Goal: Information Seeking & Learning: Compare options

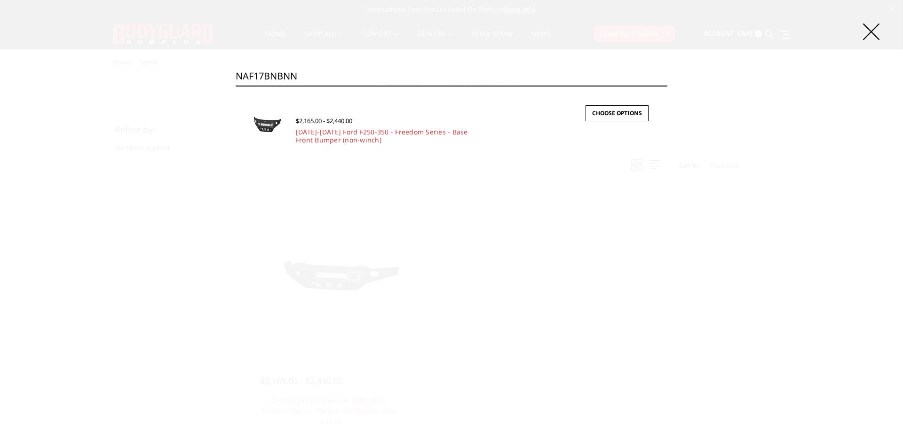
type input "NAF17BNBNN"
click at [345, 137] on link "2017-2022 Ford F250-350 - Freedom Series - Base Front Bumper (non-winch)" at bounding box center [382, 135] width 172 height 17
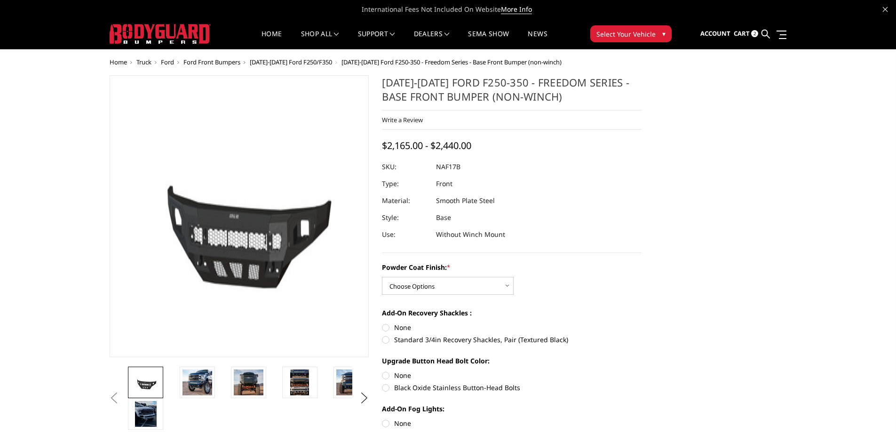
scroll to position [94, 0]
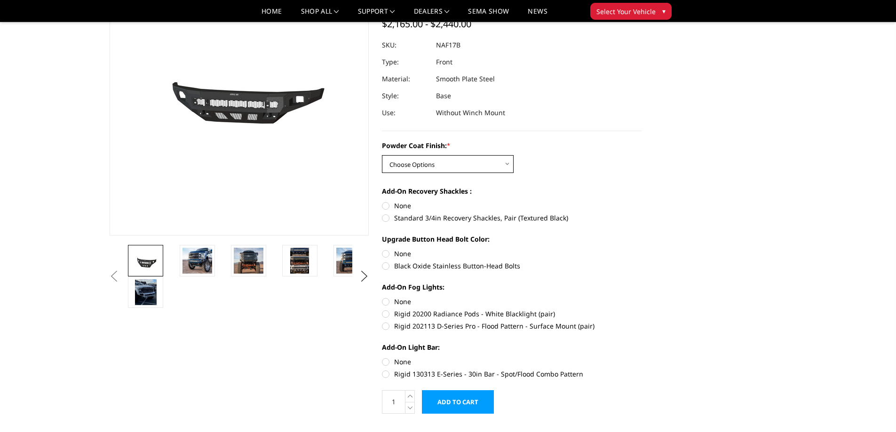
click at [444, 164] on select "Choose Options Bare Metal Texture Black Powder Coat" at bounding box center [448, 164] width 132 height 18
click at [382, 155] on select "Choose Options Bare Metal Texture Black Powder Coat" at bounding box center [448, 164] width 132 height 18
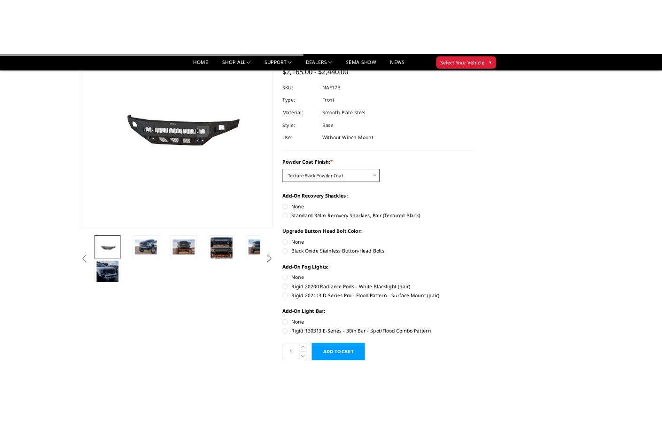
scroll to position [47, 0]
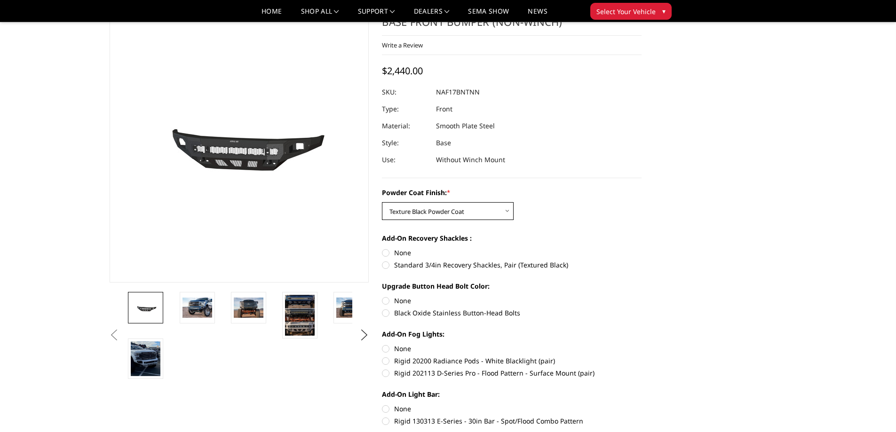
click at [453, 207] on select "Choose Options Bare Metal Texture Black Powder Coat" at bounding box center [448, 211] width 132 height 18
select select "3071"
click at [382, 202] on select "Choose Options Bare Metal Texture Black Powder Coat" at bounding box center [448, 211] width 132 height 18
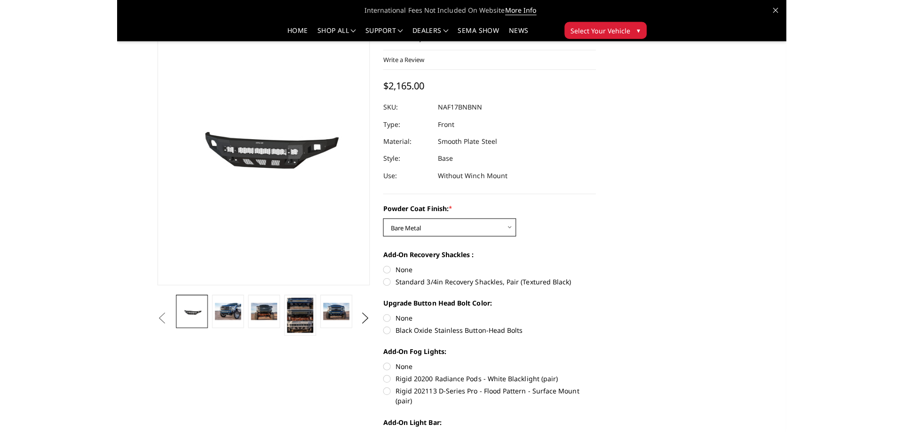
scroll to position [0, 0]
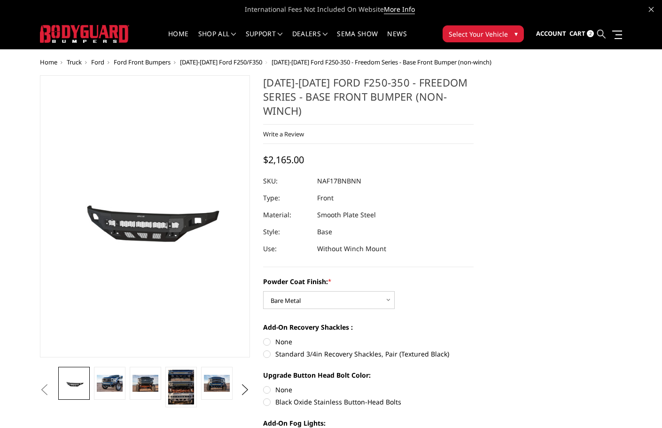
click at [598, 37] on ul "Account Sign in Register Cart 2 Search Search" at bounding box center [579, 34] width 86 height 30
click at [605, 33] on icon at bounding box center [602, 34] width 8 height 8
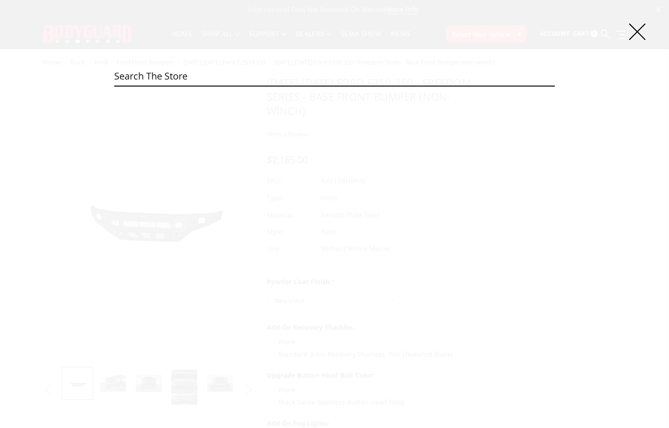
click at [330, 69] on input "Search" at bounding box center [334, 76] width 441 height 19
paste input "NAF17BNTNN"
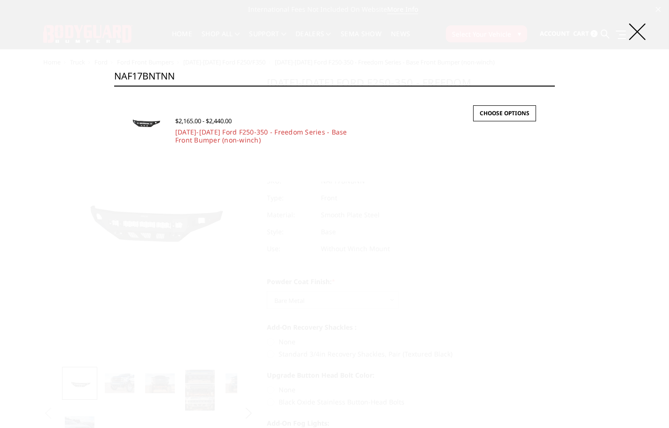
click at [287, 73] on input "NAF17BNTNN" at bounding box center [334, 76] width 441 height 19
paste input "DNB"
click at [232, 79] on input "NAF17DNBNN" at bounding box center [334, 76] width 441 height 19
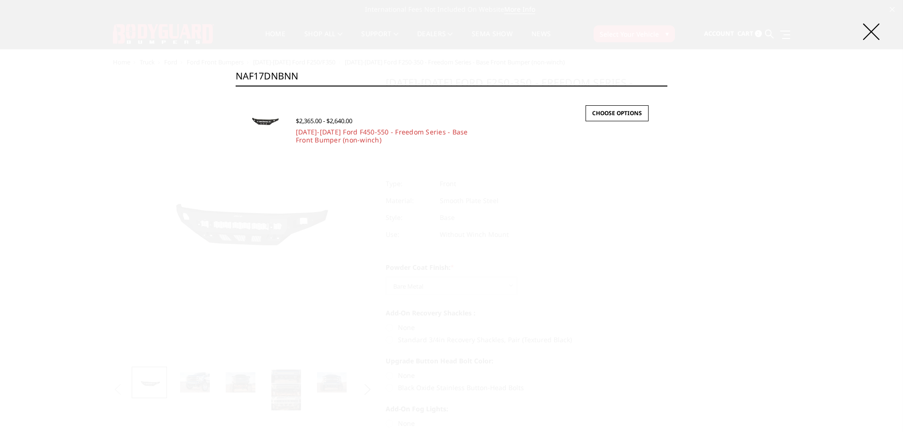
click at [285, 70] on input "NAF17DNBNN" at bounding box center [452, 76] width 432 height 19
paste input "T"
click at [351, 76] on input "NAF17DNTNN" at bounding box center [452, 76] width 432 height 19
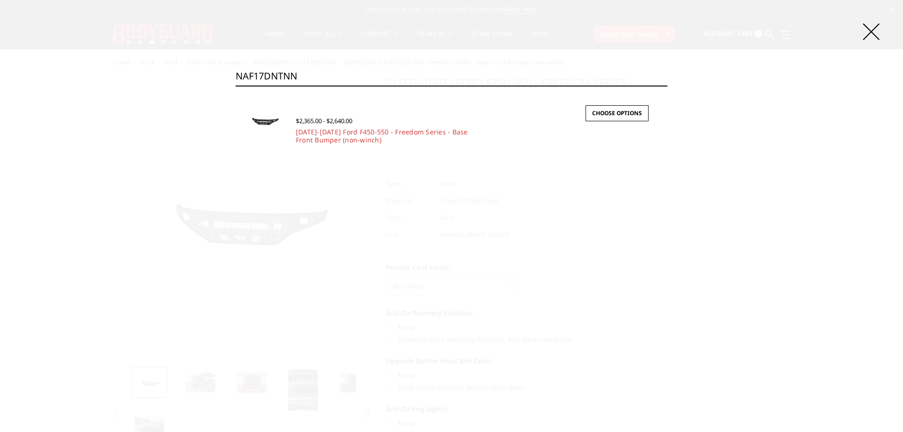
paste input "21IYB"
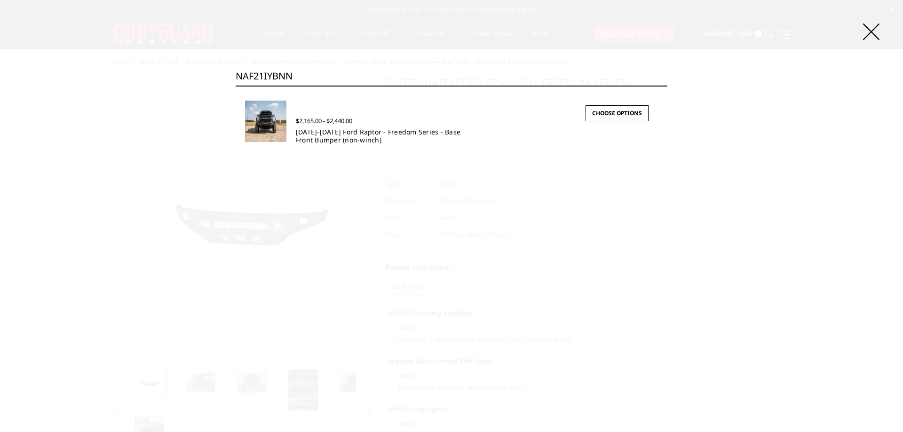
type input "NAF21IYBNN"
click at [339, 133] on link "2021-2025 Ford Raptor - Freedom Series - Base Front Bumper (non-winch)" at bounding box center [378, 135] width 165 height 17
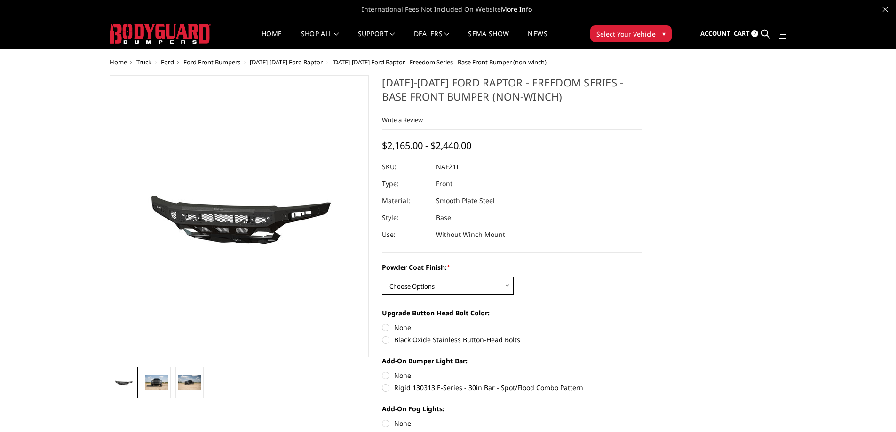
click at [439, 282] on select "Choose Options Bare Metal Texture Black Powder Coat" at bounding box center [448, 286] width 132 height 18
click at [473, 289] on select "Choose Options Bare Metal Texture Black Powder Coat" at bounding box center [448, 286] width 132 height 18
click at [382, 277] on select "Choose Options Bare Metal Texture Black Powder Coat" at bounding box center [448, 286] width 132 height 18
click at [451, 289] on select "Choose Options Bare Metal Texture Black Powder Coat" at bounding box center [448, 286] width 132 height 18
click at [382, 277] on select "Choose Options Bare Metal Texture Black Powder Coat" at bounding box center [448, 286] width 132 height 18
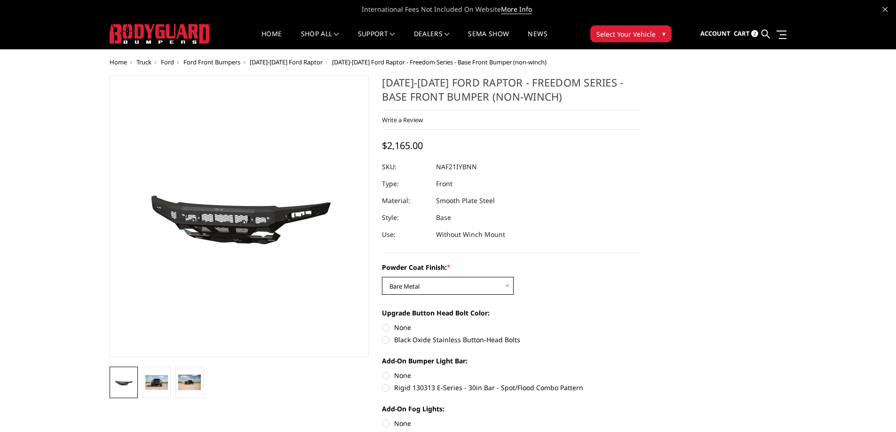
click at [425, 287] on select "Choose Options Bare Metal Texture Black Powder Coat" at bounding box center [448, 286] width 132 height 18
select select "2768"
click at [382, 277] on select "Choose Options Bare Metal Texture Black Powder Coat" at bounding box center [448, 286] width 132 height 18
click at [767, 36] on icon at bounding box center [765, 34] width 8 height 8
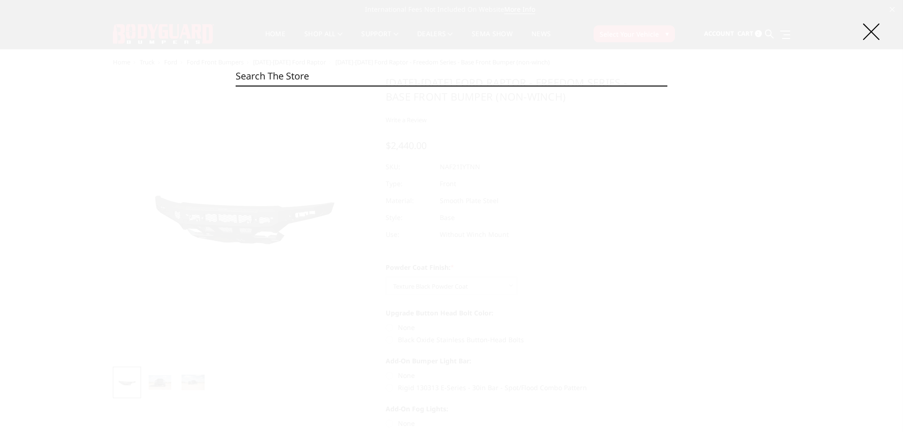
click at [312, 75] on input "Search" at bounding box center [452, 76] width 432 height 19
paste input "NAF23BNBNN"
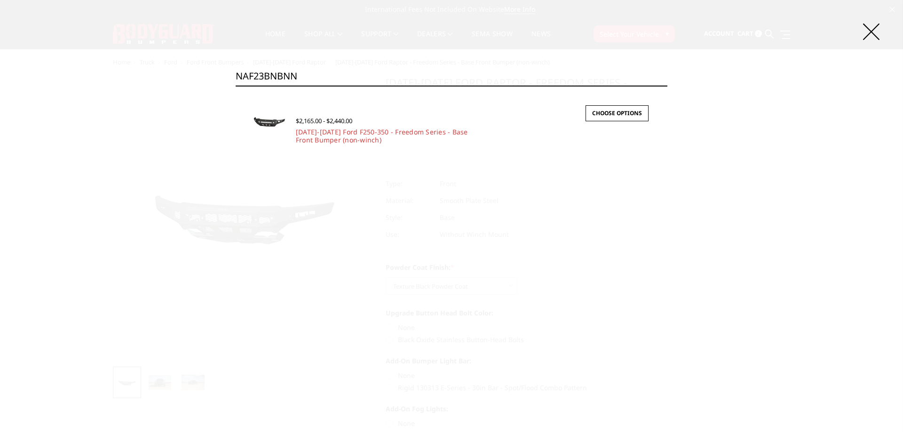
type input "NAF23BNBNN"
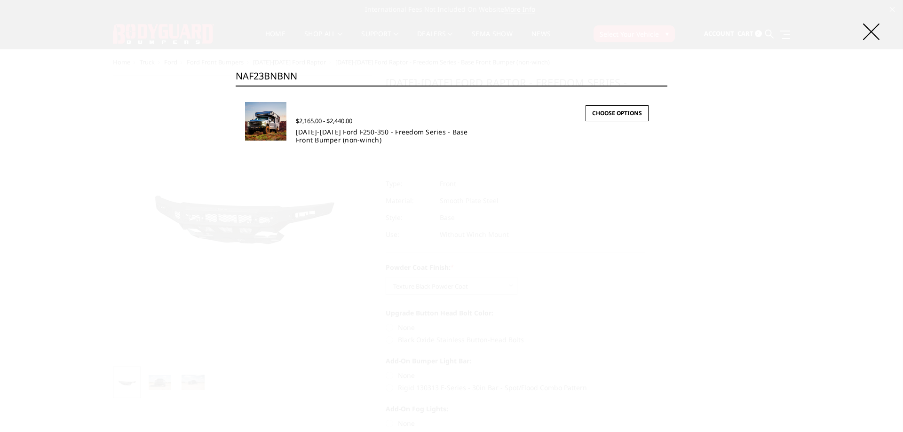
click at [320, 131] on link "2023-2025 Ford F250-350 - Freedom Series - Base Front Bumper (non-winch)" at bounding box center [382, 135] width 172 height 17
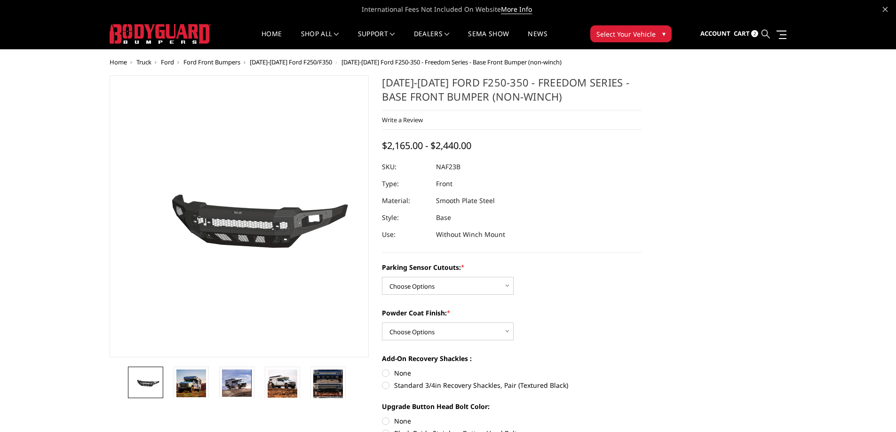
click at [765, 34] on icon at bounding box center [765, 34] width 8 height 8
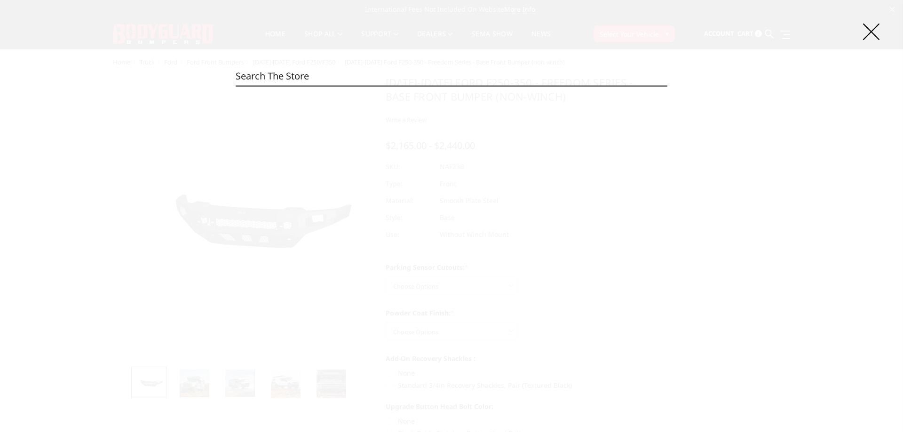
click at [350, 81] on input "Search" at bounding box center [452, 76] width 432 height 19
paste input "NAF23BNTNN"
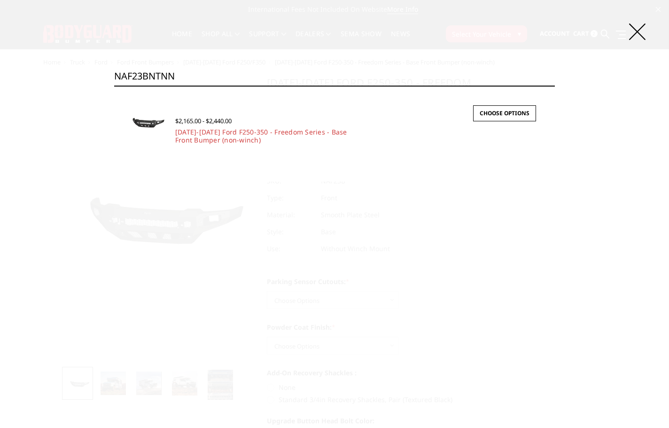
click at [215, 78] on input "NAF23BNTNN" at bounding box center [334, 76] width 441 height 19
paste input "YB"
click at [209, 75] on input "NAF23BYBNN" at bounding box center [334, 76] width 441 height 19
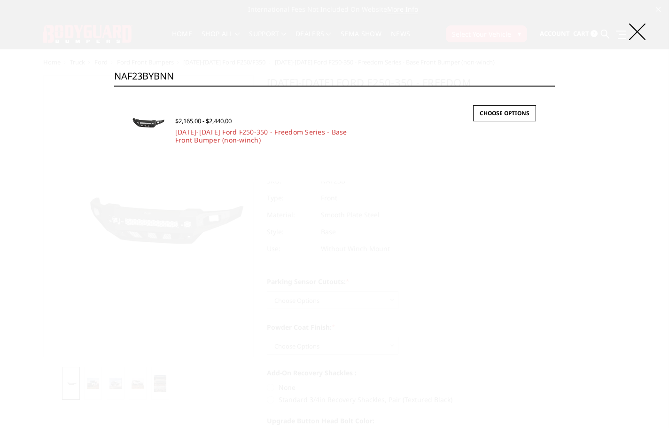
paste input "T"
click at [242, 73] on input "NAF23BYTNN" at bounding box center [334, 76] width 441 height 19
paste input "DN"
click at [217, 69] on input "NAF23DNTNN" at bounding box center [334, 76] width 441 height 19
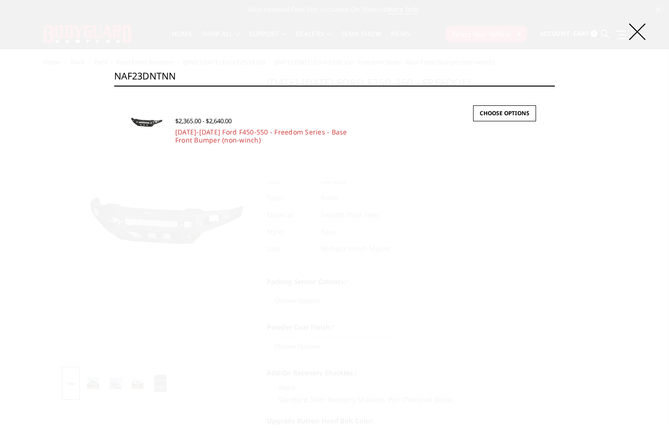
click at [217, 69] on input "NAF23DNTNN" at bounding box center [334, 76] width 441 height 19
paste input "YB"
click at [232, 77] on input "NAF23DYBNN" at bounding box center [334, 76] width 441 height 19
paste input "T"
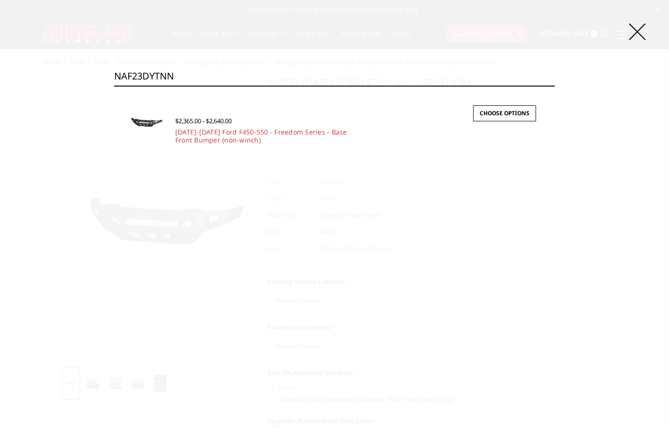
click at [275, 72] on input "NAF23DYTNN" at bounding box center [334, 76] width 441 height 19
paste input "G20BNB"
type input "NAG20BNBNN"
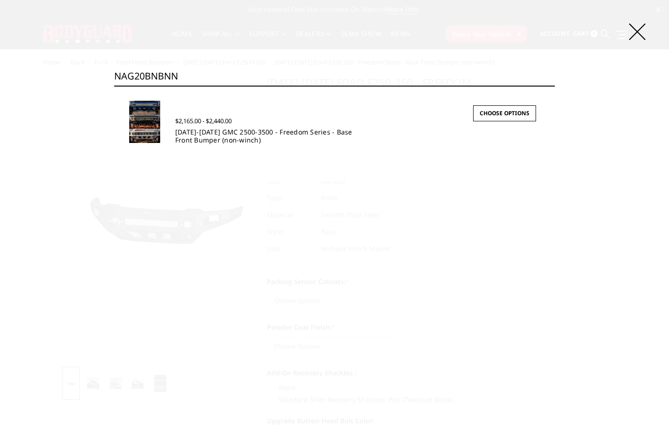
click at [228, 137] on link "2020-2023 GMC 2500-3500 - Freedom Series - Base Front Bumper (non-winch)" at bounding box center [263, 135] width 177 height 17
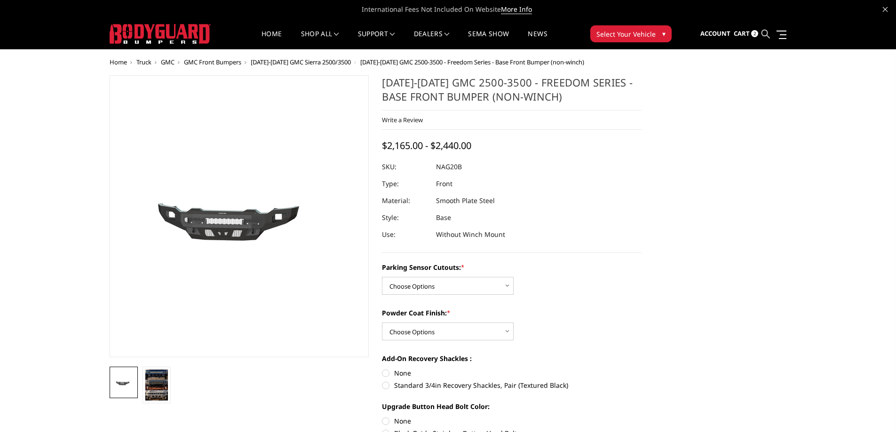
click at [662, 36] on icon at bounding box center [765, 34] width 8 height 8
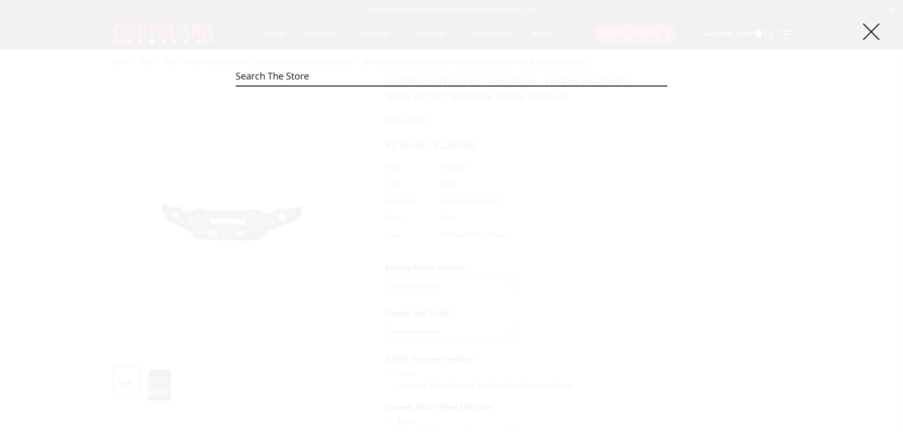
click at [325, 77] on input "Search" at bounding box center [452, 76] width 432 height 19
paste input "NAG20BNBNN"
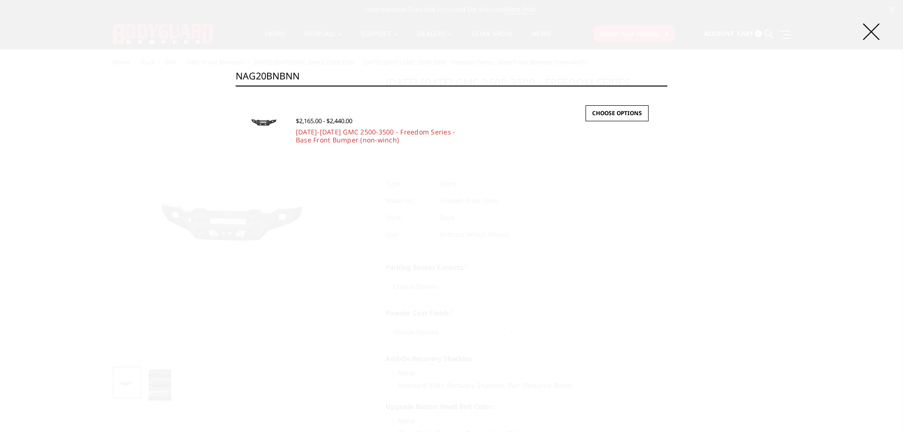
click at [317, 75] on input "NAG20BNBNN" at bounding box center [452, 76] width 432 height 19
paste input "T"
click at [310, 79] on input "NAG20BNTNN" at bounding box center [452, 76] width 432 height 19
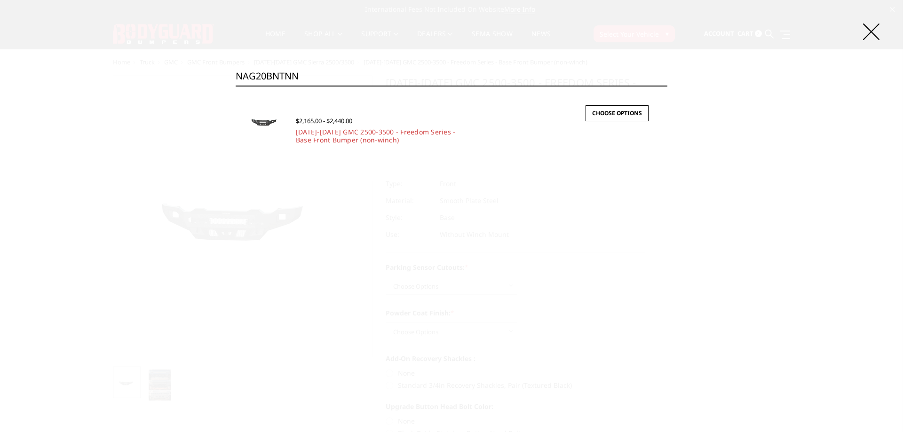
paste input "YB"
click at [287, 69] on input "NAG20BYBNN" at bounding box center [452, 76] width 432 height 19
paste input "T"
click at [282, 64] on div "Search NAG20BYTNN Search × Quick view $2,165.00 - $2,440.00 [DATE]-[DATE] GMC 2…" at bounding box center [451, 216] width 903 height 432
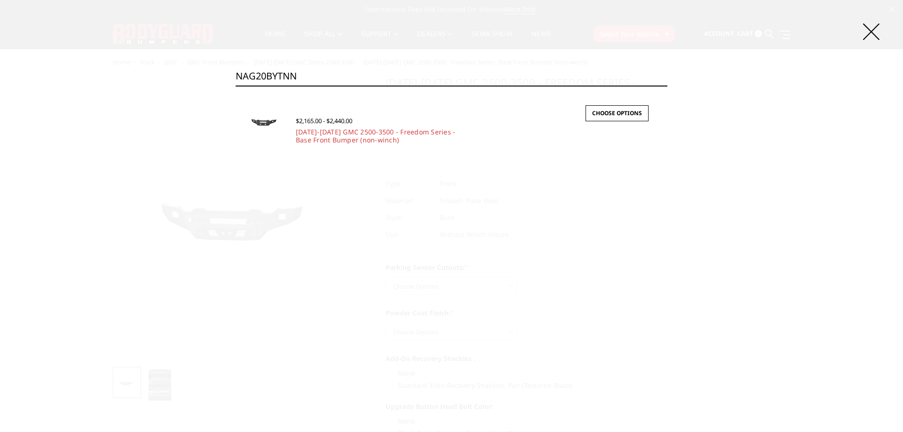
click at [288, 76] on input "NAG20BYTNN" at bounding box center [452, 76] width 432 height 19
paste input "4BNB"
click at [283, 79] on input "NAG24BNBNN" at bounding box center [452, 76] width 432 height 19
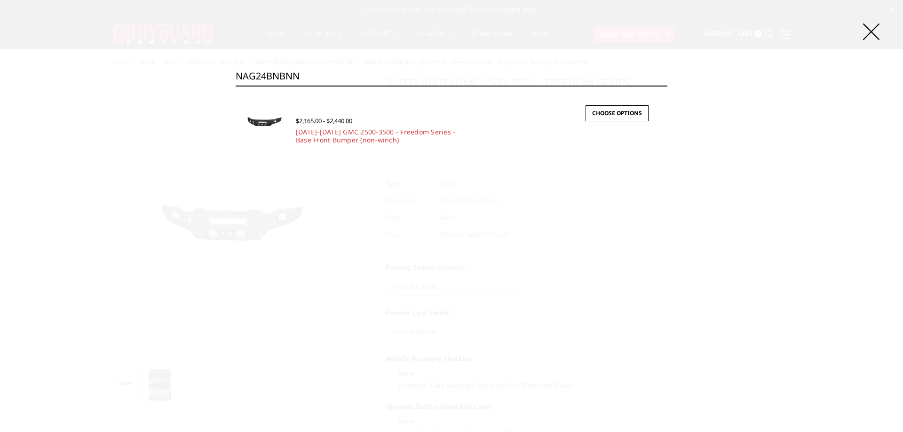
paste input "T"
type input "NAG24BNTNN"
click at [662, 86] on input "Search" at bounding box center [667, 86] width 0 height 0
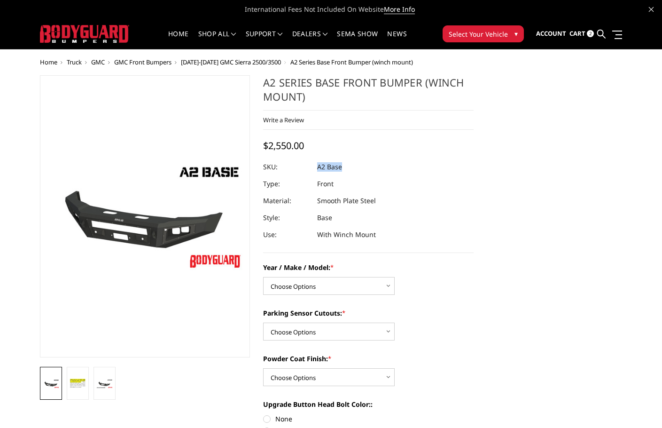
click at [318, 168] on dl "SKU: A2 Base UPC: Type: Front Material: Smooth Plate Steel Style: Base Use: Wit…" at bounding box center [368, 200] width 211 height 85
click at [338, 285] on select "Choose Options Chevrolet 20-23 2500 / 3500 Ford 17-22 F250 / F350 Ford 17-22 F4…" at bounding box center [329, 286] width 132 height 18
select select "1320"
click at [263, 277] on select "Choose Options Chevrolet 20-23 2500 / 3500 Ford 17-22 F250 / F350 Ford 17-22 F4…" at bounding box center [329, 286] width 132 height 18
click at [295, 331] on select "Choose Options Yes - I have front parking sensors No - I do NOT have parking se…" at bounding box center [329, 331] width 132 height 18
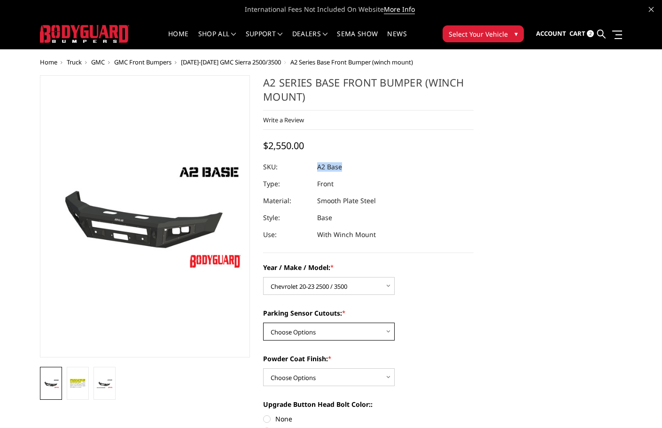
select select "541"
click at [263, 322] on select "Choose Options Yes - I have front parking sensors No - I do NOT have parking se…" at bounding box center [329, 331] width 132 height 18
click at [304, 376] on select "Choose Options Bare metal (included) Texture Black Powder Coat" at bounding box center [329, 377] width 132 height 18
select select "520"
click at [263, 368] on select "Choose Options Bare metal (included) Texture Black Powder Coat" at bounding box center [329, 377] width 132 height 18
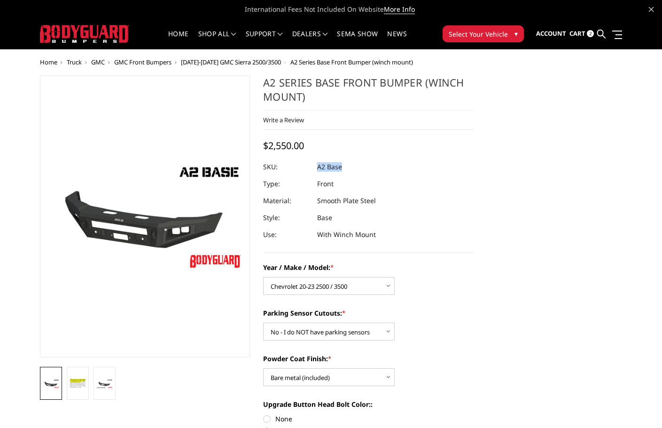
click at [436, 188] on dl "SKU: A2 Base UPC: Type: Front Material: Smooth Plate Steel Style: Base Use: Wit…" at bounding box center [368, 200] width 211 height 85
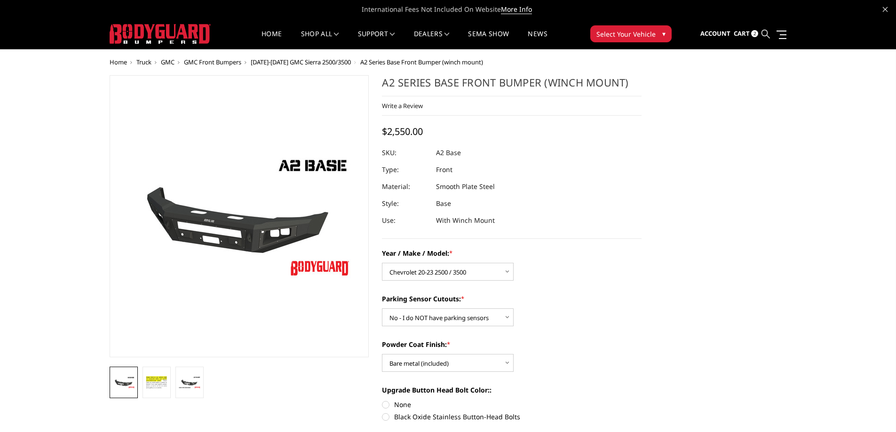
click at [662, 35] on icon at bounding box center [765, 34] width 8 height 8
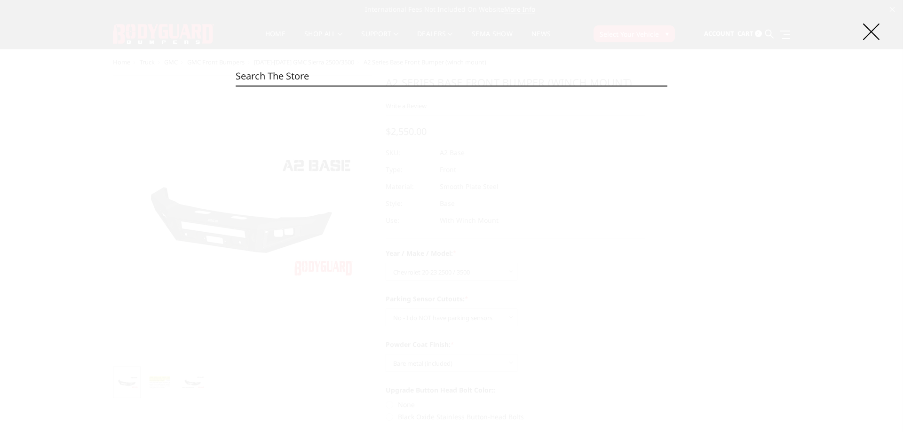
click at [336, 73] on input "Search" at bounding box center [452, 76] width 432 height 19
paste input "NAG20BNTNN"
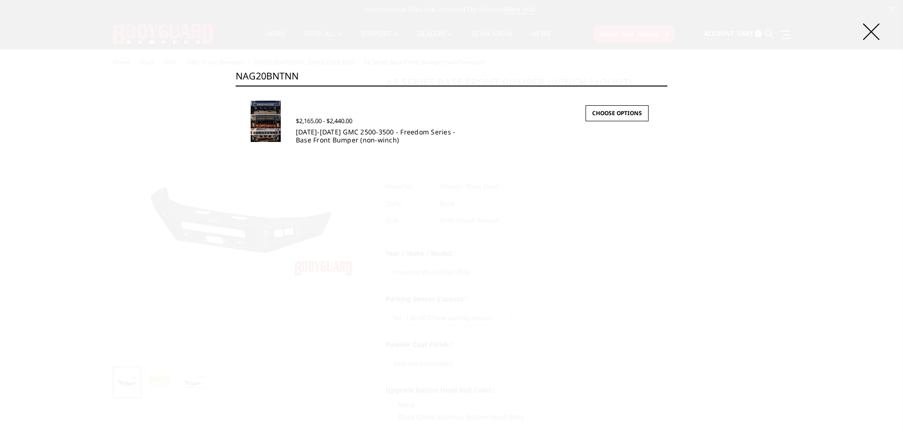
type input "NAG20BNTNN"
click at [323, 136] on link "2020-2023 GMC 2500-3500 - Freedom Series - Base Front Bumper (non-winch)" at bounding box center [376, 135] width 160 height 17
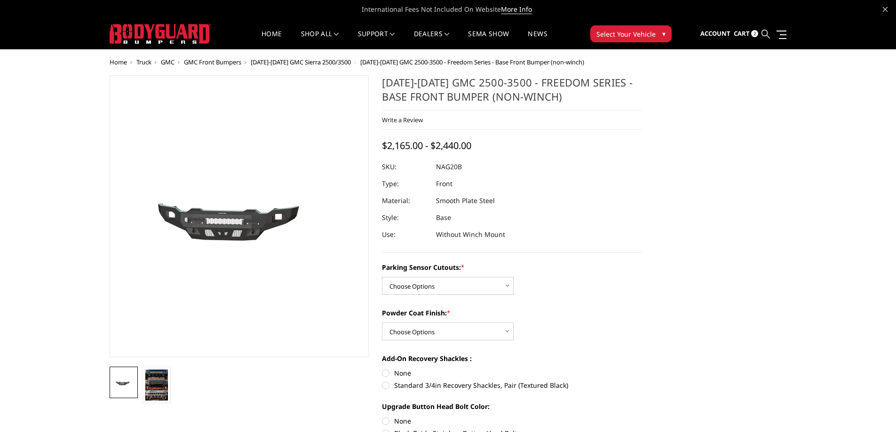
click at [768, 37] on icon at bounding box center [765, 34] width 8 height 8
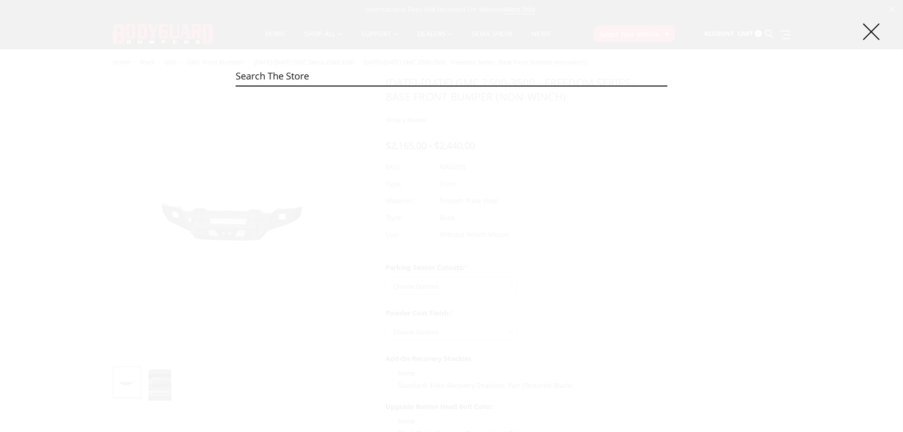
click at [312, 77] on input "Search" at bounding box center [452, 76] width 432 height 19
paste input "NAG20BYBNN"
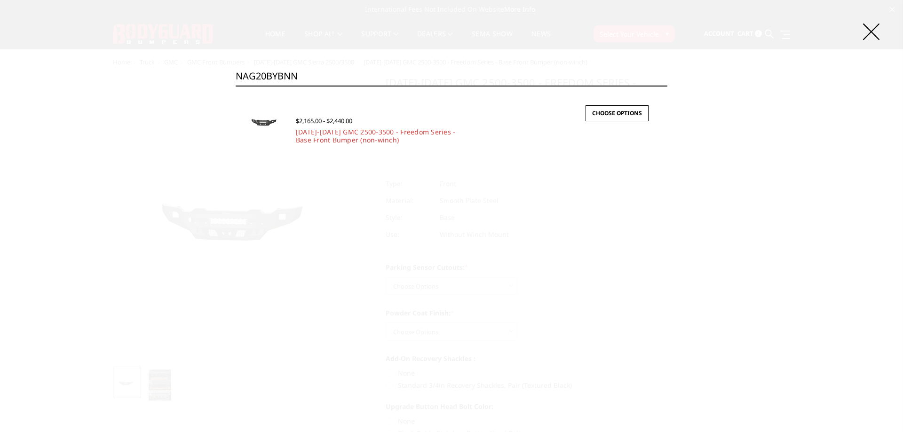
type input "NAG20BYBNN"
